Goal: Ask a question

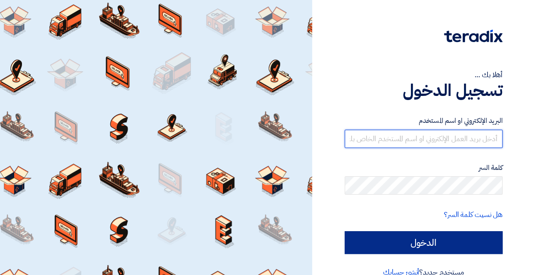
type input "[PERSON_NAME][EMAIL_ADDRESS][PERSON_NAME][DOMAIN_NAME]"
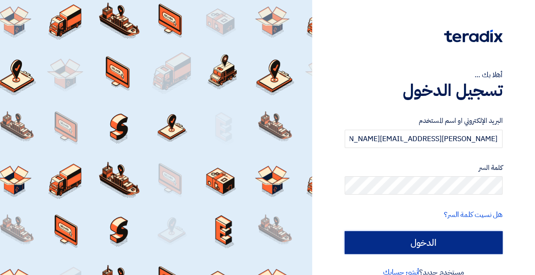
click at [442, 241] on input "الدخول" at bounding box center [423, 242] width 158 height 23
type input "Sign in"
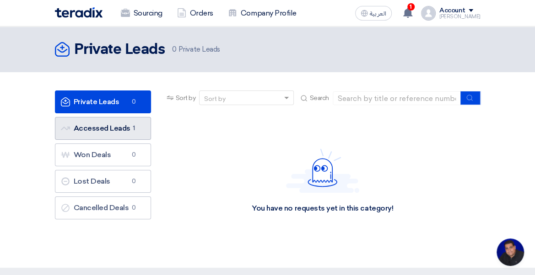
click at [124, 132] on link "Accessed Leads Accessed Leads 1" at bounding box center [103, 128] width 96 height 23
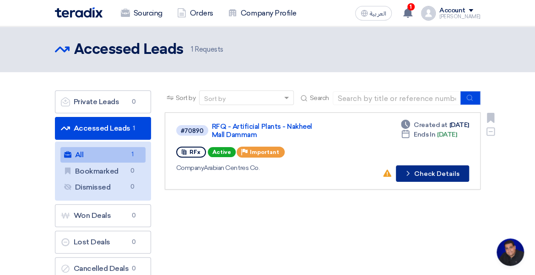
click at [423, 172] on button "Check details Check Details" at bounding box center [432, 174] width 73 height 16
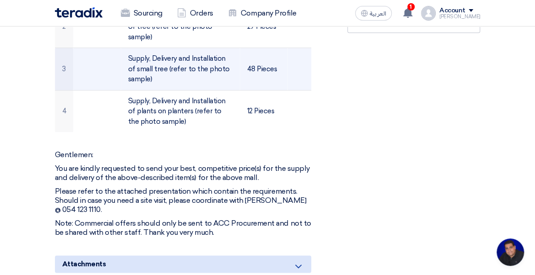
scroll to position [457, 0]
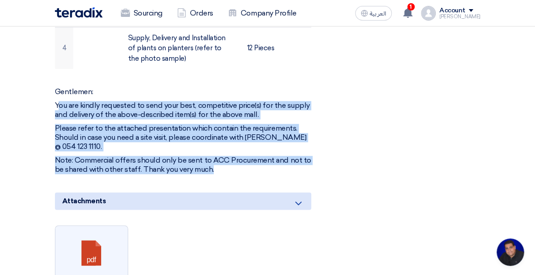
drag, startPoint x: 57, startPoint y: 91, endPoint x: 309, endPoint y: 141, distance: 257.3
click at [309, 141] on div "Gentlemen: You are kindly requested to send your best, competitive price(s) for…" at bounding box center [183, 130] width 257 height 87
click at [97, 156] on p "Note: Commercial offers should only be sent to ACC Procurement and not to be sh…" at bounding box center [183, 165] width 257 height 18
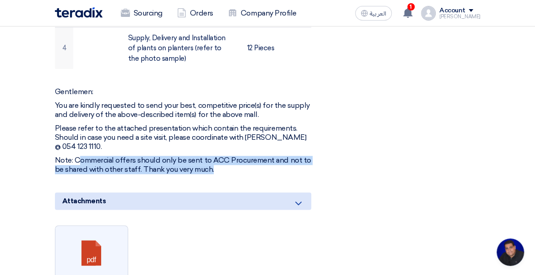
drag, startPoint x: 80, startPoint y: 135, endPoint x: 212, endPoint y: 145, distance: 132.1
click at [212, 156] on p "Note: Commercial offers should only be sent to ACC Procurement and not to be sh…" at bounding box center [183, 165] width 257 height 18
click at [189, 156] on p "Note: Commercial offers should only be sent to ACC Procurement and not to be sh…" at bounding box center [183, 165] width 257 height 18
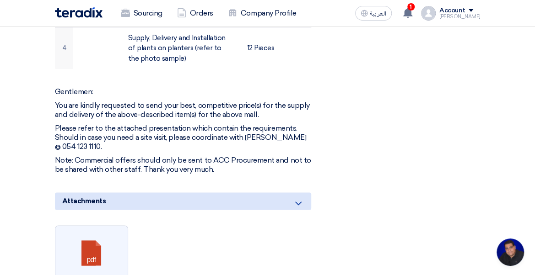
click at [246, 124] on p "Please refer to the attached presentation which contain the requirements. Shoul…" at bounding box center [183, 137] width 257 height 27
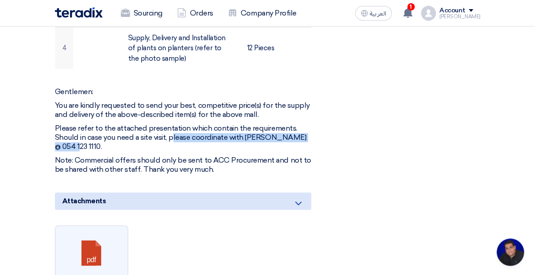
drag, startPoint x: 173, startPoint y: 123, endPoint x: 311, endPoint y: 122, distance: 138.1
click at [311, 122] on div "RFQ - Artificial Plants - Nakheel Mall Dammam Buyer Information James edward Ta…" at bounding box center [194, 81] width 293 height 785
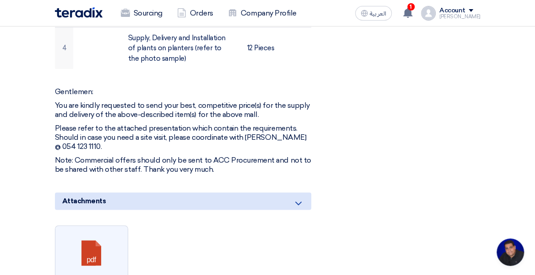
click at [165, 124] on p "Please refer to the attached presentation which contain the requirements. Shoul…" at bounding box center [183, 137] width 257 height 27
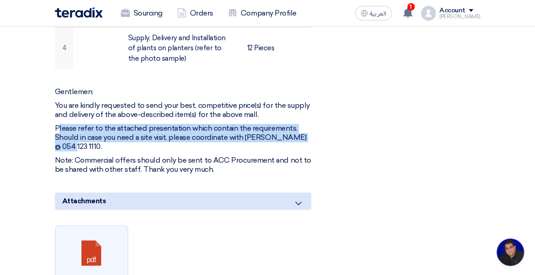
drag, startPoint x: 57, startPoint y: 113, endPoint x: 308, endPoint y: 125, distance: 251.8
click at [308, 125] on p "Please refer to the attached presentation which contain the requirements. Shoul…" at bounding box center [183, 137] width 257 height 27
click at [166, 124] on p "Please refer to the attached presentation which contain the requirements. Shoul…" at bounding box center [183, 137] width 257 height 27
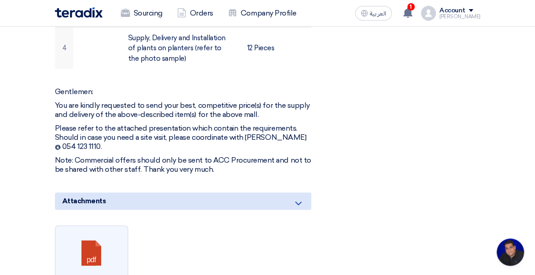
click at [311, 124] on p "Please refer to the attached presentation which contain the requirements. Shoul…" at bounding box center [183, 137] width 257 height 27
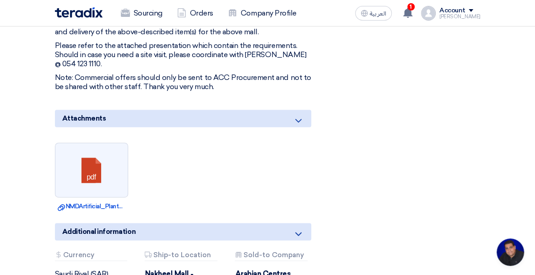
scroll to position [549, 0]
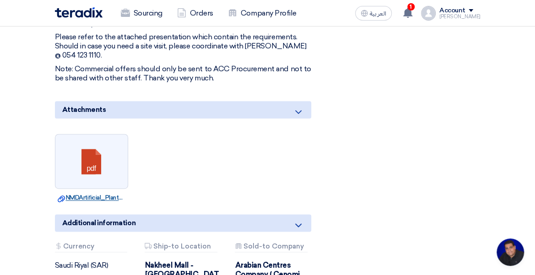
click at [82, 193] on link "Download file NMDArtificial_PlantsEntire_Mall.pdf" at bounding box center [92, 197] width 68 height 9
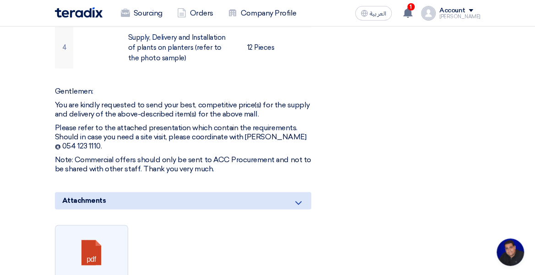
scroll to position [457, 0]
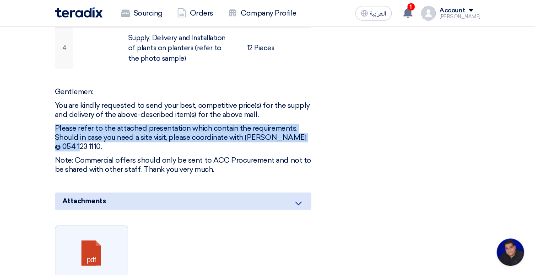
drag, startPoint x: 52, startPoint y: 113, endPoint x: 311, endPoint y: 120, distance: 258.5
click at [311, 120] on div "RFQ - Artificial Plants - Nakheel Mall Dammam Buyer Information James edward Ta…" at bounding box center [194, 81] width 293 height 785
click at [232, 124] on p "Please refer to the attached presentation which contain the requirements. Shoul…" at bounding box center [183, 137] width 257 height 27
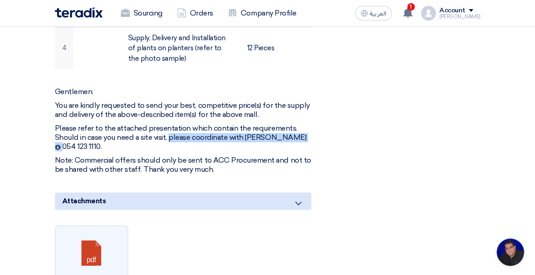
drag, startPoint x: 170, startPoint y: 125, endPoint x: 297, endPoint y: 122, distance: 127.2
click at [297, 124] on p "Please refer to the attached presentation which contain the requirements. Shoul…" at bounding box center [183, 137] width 257 height 27
click at [241, 124] on p "Please refer to the attached presentation which contain the requirements. Shoul…" at bounding box center [183, 137] width 257 height 27
drag, startPoint x: 193, startPoint y: 124, endPoint x: 320, endPoint y: 121, distance: 127.2
click at [320, 121] on div "RFQ - Artificial Plants - Nakheel Mall Dammam Buyer Information James edward Ta…" at bounding box center [194, 81] width 293 height 785
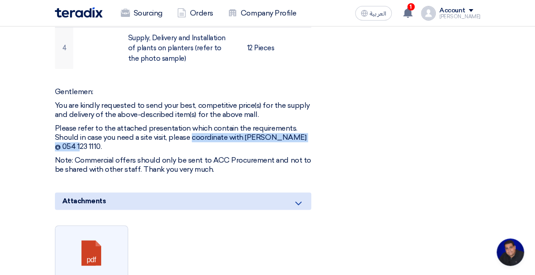
copy p "coordinate with Fayz @ 054 123 1110."
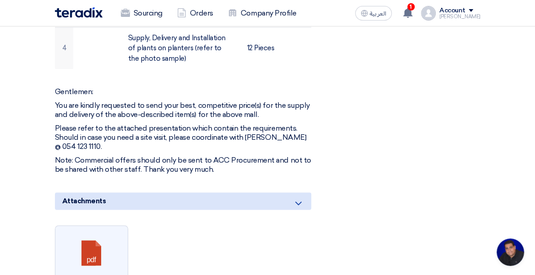
click at [256, 124] on p "Please refer to the attached presentation which contain the requirements. Shoul…" at bounding box center [183, 137] width 257 height 27
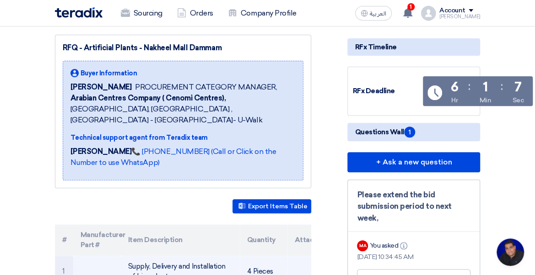
scroll to position [91, 0]
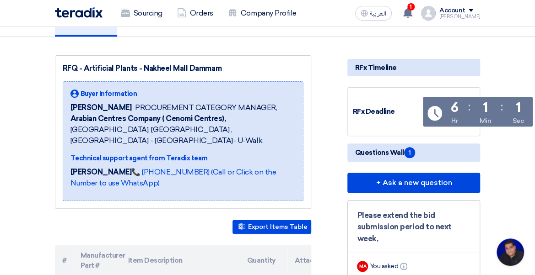
click at [256, 118] on span "Arabian Centres Company ( Cenomi Centres), Riyadh, Saudi Arabia ,Riyadh - King …" at bounding box center [182, 129] width 225 height 33
click at [232, 115] on span "Arabian Centres Company ( Cenomi Centres), Riyadh, Saudi Arabia ,Riyadh - King …" at bounding box center [182, 129] width 225 height 33
click at [191, 119] on b "Arabian Centres Company ( Cenomi Centres)," at bounding box center [148, 118] width 156 height 9
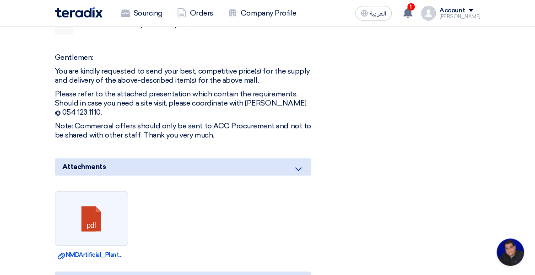
scroll to position [320, 0]
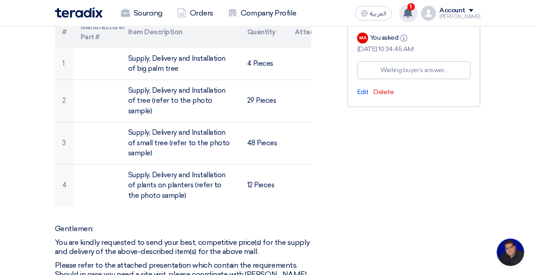
click at [412, 11] on use at bounding box center [407, 13] width 9 height 10
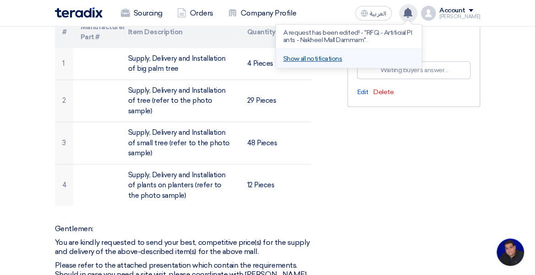
click at [318, 60] on link "Show all notifications" at bounding box center [312, 59] width 59 height 8
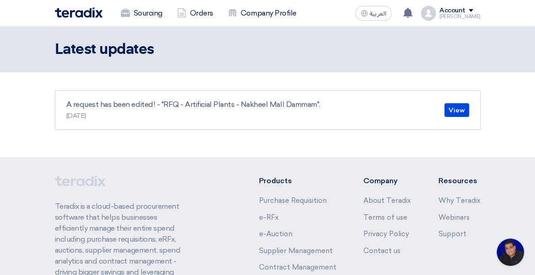
scroll to position [96, 0]
drag, startPoint x: 67, startPoint y: 103, endPoint x: 156, endPoint y: 103, distance: 89.6
click at [156, 103] on p "A request has been edited! - "RFQ - Artificial Plants - Nakheel Mall Dammam"." at bounding box center [193, 104] width 254 height 11
click at [451, 111] on link "View" at bounding box center [456, 110] width 25 height 14
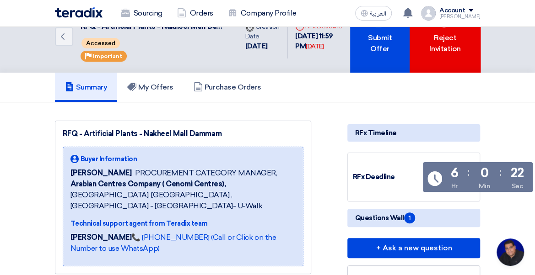
scroll to position [14, 0]
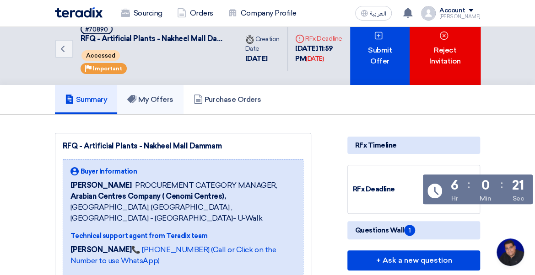
click at [161, 102] on h5 "My Offers" at bounding box center [150, 99] width 46 height 9
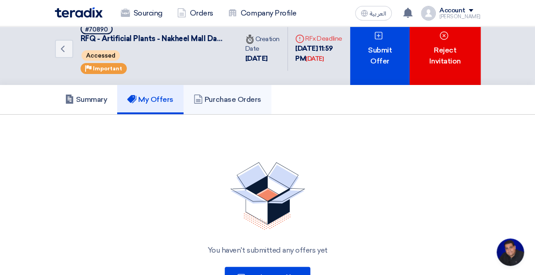
click at [231, 104] on link "Purchase Orders" at bounding box center [227, 99] width 88 height 29
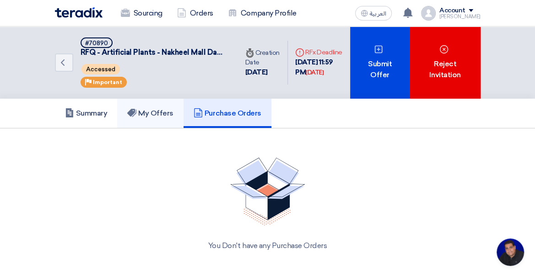
click at [168, 115] on h5 "My Offers" at bounding box center [150, 113] width 46 height 9
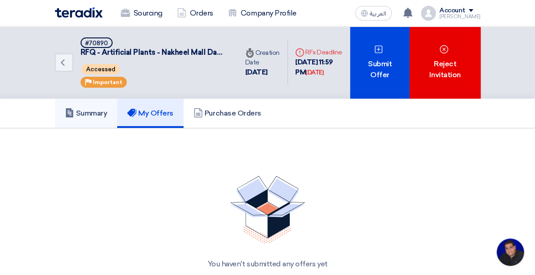
click at [79, 113] on h5 "Summary" at bounding box center [86, 113] width 43 height 9
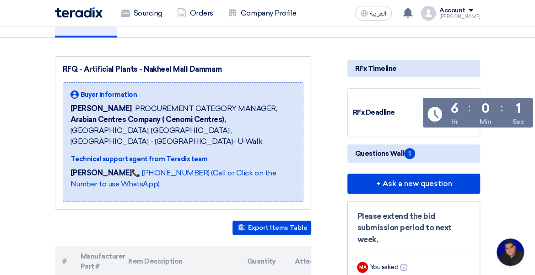
scroll to position [183, 0]
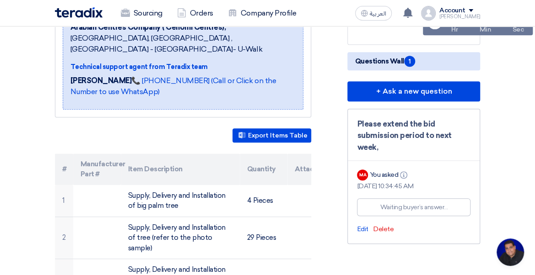
click at [371, 121] on div "Please extend the bid submission period to next week," at bounding box center [413, 135] width 113 height 35
drag, startPoint x: 359, startPoint y: 122, endPoint x: 397, endPoint y: 147, distance: 45.8
click at [397, 147] on div "Please extend the bid submission period to next week," at bounding box center [413, 135] width 113 height 35
copy div "Please extend the bid submission period to next week,"
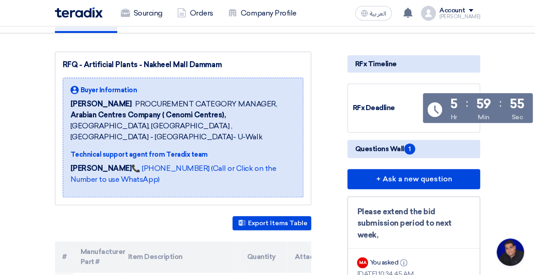
scroll to position [91, 0]
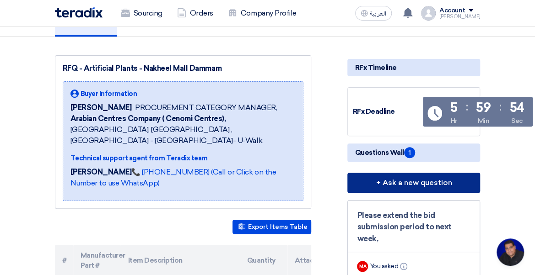
click at [414, 182] on button "+ Ask a new question" at bounding box center [413, 183] width 133 height 20
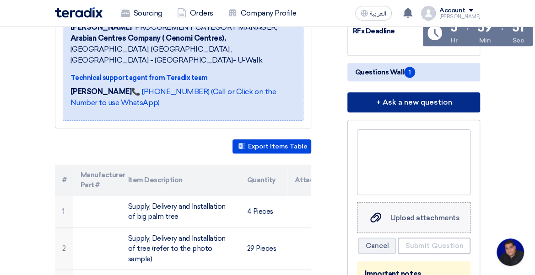
scroll to position [229, 0]
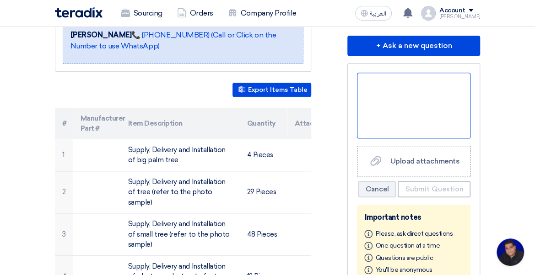
click at [383, 95] on div at bounding box center [413, 106] width 113 height 66
paste div
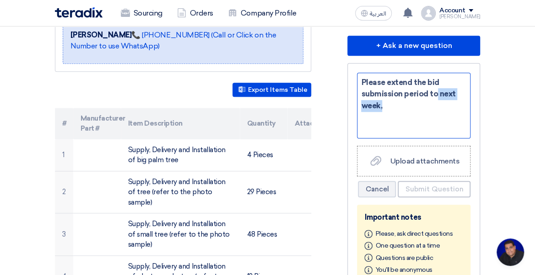
drag, startPoint x: 436, startPoint y: 94, endPoint x: 452, endPoint y: 103, distance: 18.0
click at [452, 103] on div "Please extend the bid submission period to next week," at bounding box center [413, 106] width 113 height 66
click at [410, 108] on div "Please extend the bid submission period to next week," at bounding box center [413, 106] width 113 height 66
drag, startPoint x: 437, startPoint y: 91, endPoint x: 461, endPoint y: 115, distance: 34.0
click at [461, 115] on div "Please extend the bid submission period to next week," at bounding box center [413, 106] width 113 height 66
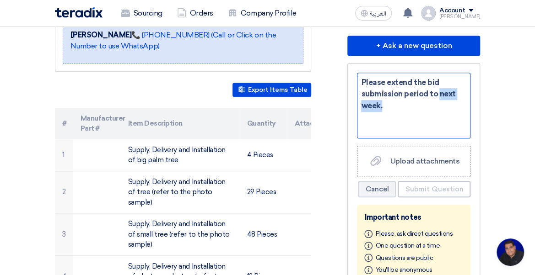
click at [424, 118] on div "Please extend the bid submission period to next week," at bounding box center [413, 106] width 113 height 66
click at [386, 124] on div "Please extend the bid submission period to next week," at bounding box center [413, 106] width 113 height 66
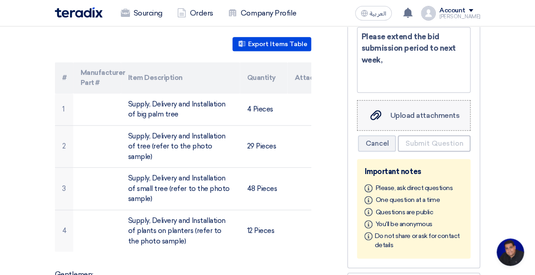
click at [415, 119] on span "Upload attachments" at bounding box center [424, 115] width 69 height 9
click at [0, 0] on input "Upload attachments Upload attachments" at bounding box center [0, 0] width 0 height 0
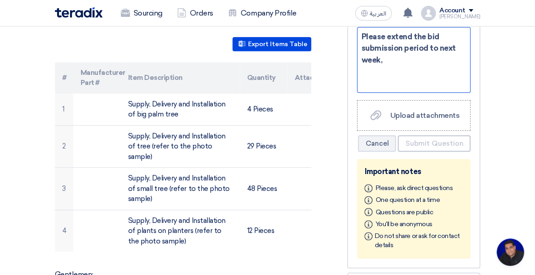
click at [386, 67] on div "Please extend the bid submission period to next week," at bounding box center [413, 60] width 113 height 66
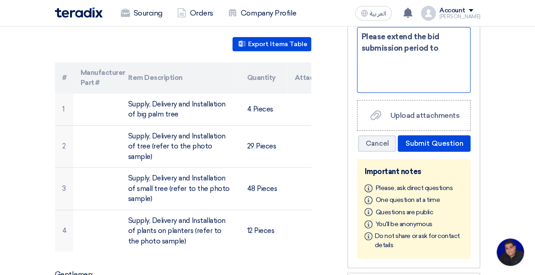
click at [442, 46] on div "Please extend the bid submission period to" at bounding box center [413, 60] width 113 height 66
click at [426, 56] on span "Please extend the bid submission period to [DATE] / must need hiegt" at bounding box center [412, 48] width 103 height 32
click at [442, 58] on span "Please extend the bid submission period to [DATE] / must need palmhiegt" at bounding box center [412, 48] width 103 height 32
click at [444, 59] on span "Please extend the bid submission period to [DATE] / must need palmhiegt" at bounding box center [412, 48] width 103 height 32
click at [463, 60] on span "Please extend the bid submission period to [DATE] / must need palmhiegt" at bounding box center [412, 48] width 103 height 32
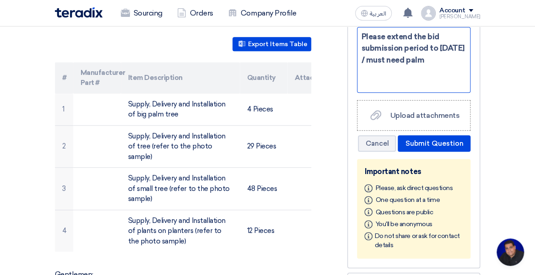
click at [387, 60] on span "Please extend the bid submission period to [DATE] / must need palm" at bounding box center [412, 48] width 103 height 32
click at [405, 57] on span "Please extend the bid submission period to [DATE] /must need palm" at bounding box center [412, 48] width 103 height 32
click at [425, 58] on div "Please extend the bid submission period to [DATE] /need palm" at bounding box center [413, 60] width 113 height 66
click at [438, 71] on span "Please extend the bid submission period to [DATE] /need palm height [DATE] our …" at bounding box center [412, 54] width 103 height 44
click at [387, 76] on span "Please extend the bid submission period to [DATE] /need palm height [DATE] our …" at bounding box center [412, 54] width 103 height 44
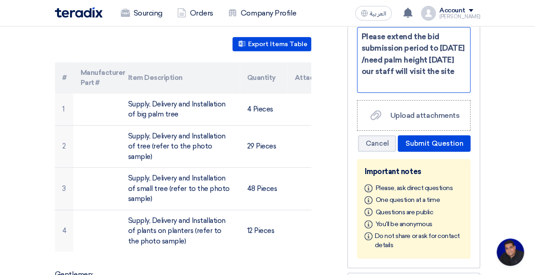
drag, startPoint x: 387, startPoint y: 84, endPoint x: 359, endPoint y: 34, distance: 57.2
click at [359, 34] on div "Please extend the bid submission period to [DATE] /need palm height [DATE] our …" at bounding box center [413, 60] width 113 height 66
copy span "Please extend the bid submission period to [DATE] /need palm height [DATE] our …"
click at [412, 66] on span "Please extend the bid submission period to [DATE] /need palm height [DATE] our …" at bounding box center [412, 54] width 103 height 44
click at [398, 72] on span "Please extend the bid submission period to [DATE] /need palm height [DATE] our …" at bounding box center [412, 54] width 103 height 44
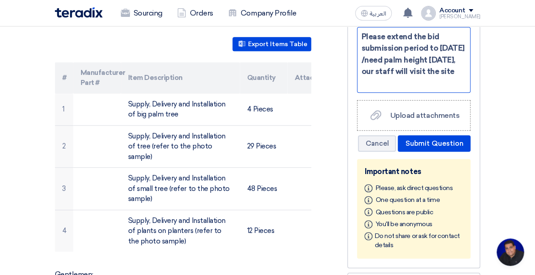
click at [397, 81] on div "Please extend the bid submission period to [DATE] /need palm height [DATE], our…" at bounding box center [413, 60] width 113 height 66
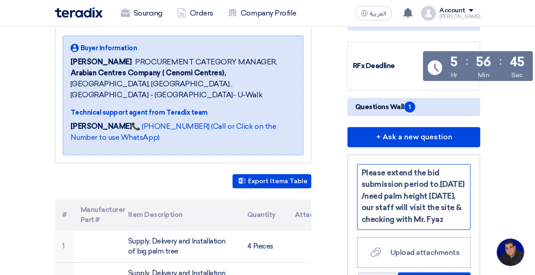
scroll to position [12, 0]
drag, startPoint x: 376, startPoint y: 225, endPoint x: 389, endPoint y: 223, distance: 13.5
click at [389, 223] on span "Please extend the bid submission period to [DATE] /need palm height [DATE], our…" at bounding box center [412, 196] width 103 height 56
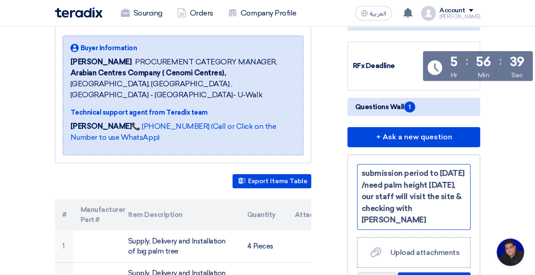
click at [389, 205] on span "Please extend the bid submission period to [DATE] /need palm height [DATE], our…" at bounding box center [412, 191] width 103 height 68
click at [392, 222] on div "Please extend the bid submission period to [DATE] /need palm height [DATE], our…" at bounding box center [413, 197] width 113 height 66
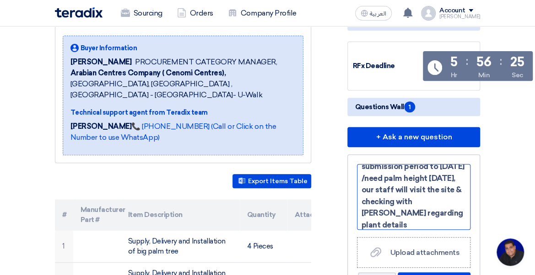
click at [390, 222] on div "Please extend the bid submission period to [DATE] /need palm height [DATE], our…" at bounding box center [413, 197] width 113 height 66
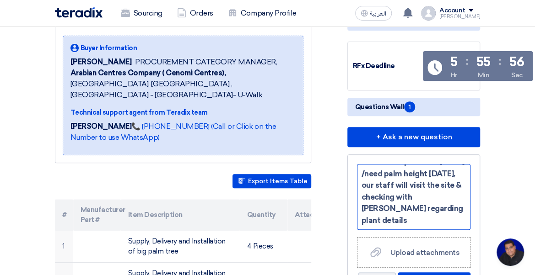
scroll to position [183, 0]
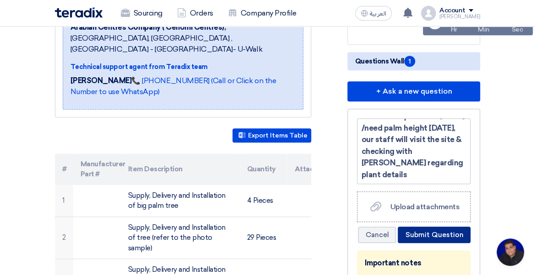
click at [430, 230] on button "Submit Question" at bounding box center [433, 235] width 73 height 16
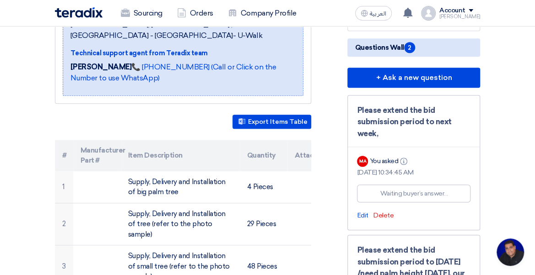
scroll to position [0, 0]
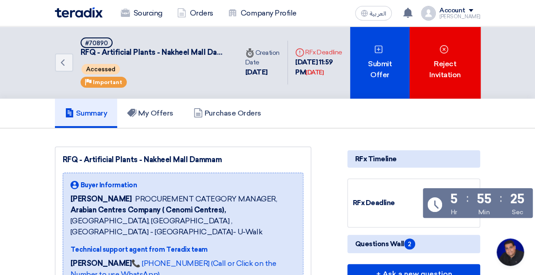
click at [480, 12] on div "Sourcing Orders Company Profile العربية ع A request has been edited! - "RFQ - A…" at bounding box center [267, 13] width 439 height 26
click at [480, 11] on div "Sourcing Orders Company Profile العربية ع A request has been edited! - "RFQ - A…" at bounding box center [267, 13] width 439 height 26
click at [473, 11] on div "Account" at bounding box center [459, 11] width 41 height 8
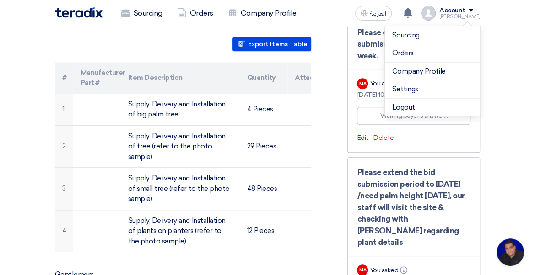
scroll to position [274, 0]
click at [399, 103] on li "Logout" at bounding box center [432, 108] width 95 height 18
